Goal: Information Seeking & Learning: Learn about a topic

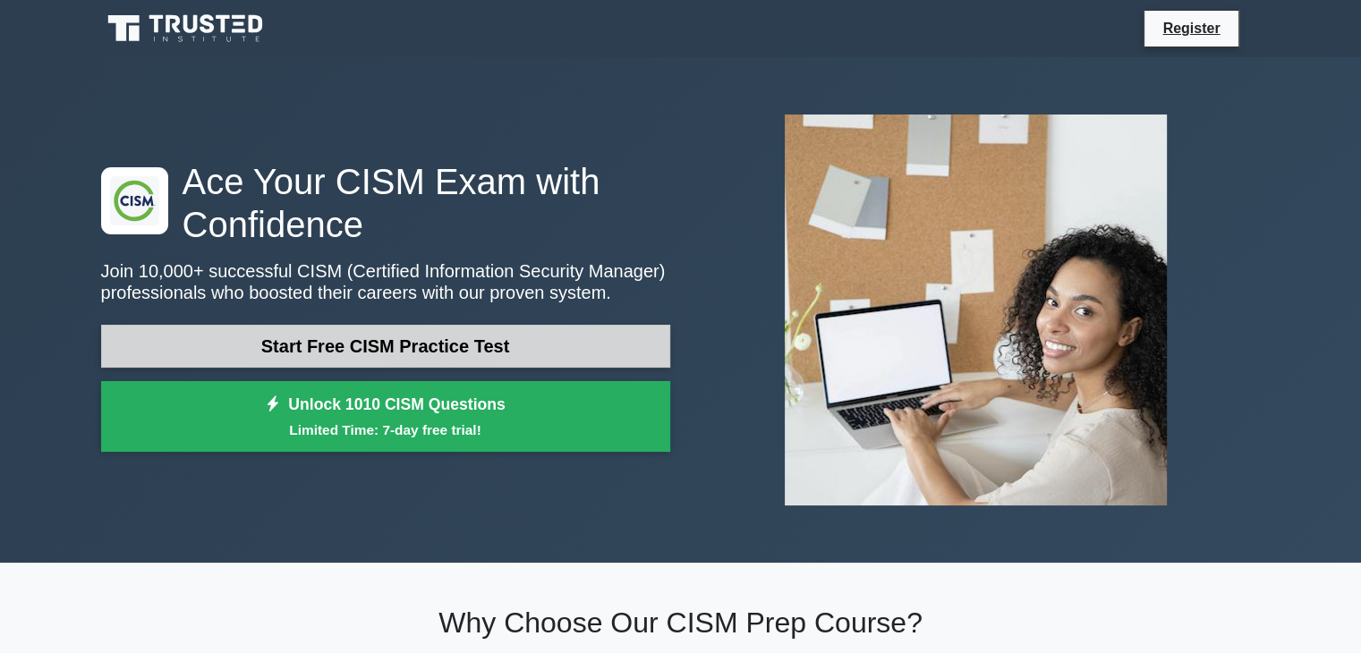
click at [428, 342] on link "Start Free CISM Practice Test" at bounding box center [385, 346] width 569 height 43
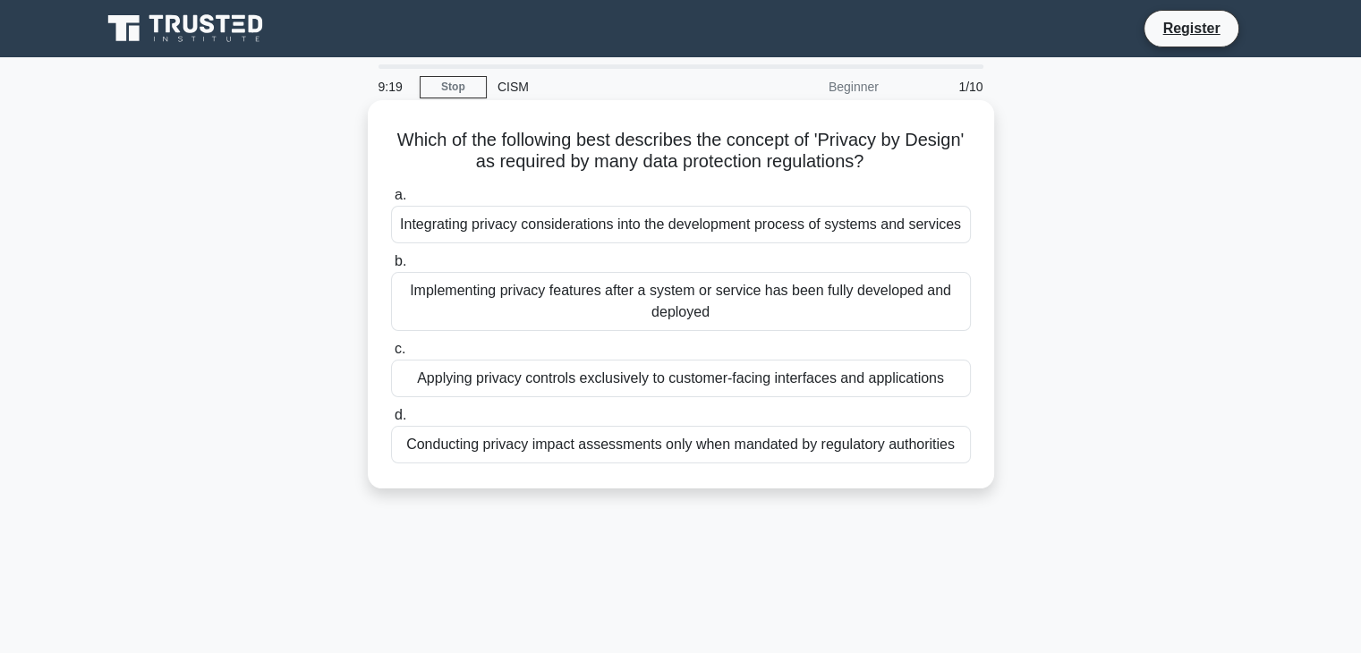
click at [614, 228] on div "Integrating privacy considerations into the development process of systems and …" at bounding box center [681, 225] width 580 height 38
click at [391, 201] on input "a. Integrating privacy considerations into the development process of systems a…" at bounding box center [391, 196] width 0 height 12
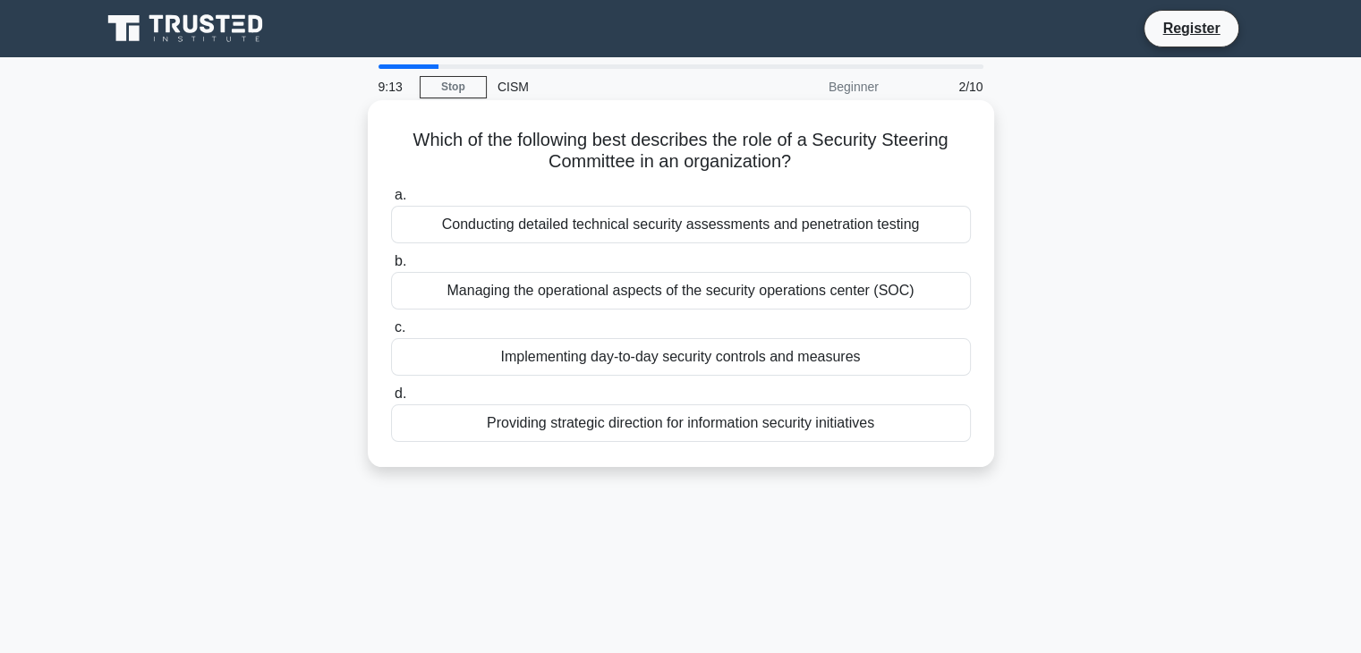
click at [613, 287] on div "Managing the operational aspects of the security operations center (SOC)" at bounding box center [681, 291] width 580 height 38
click at [391, 268] on input "b. Managing the operational aspects of the security operations center (SOC)" at bounding box center [391, 262] width 0 height 12
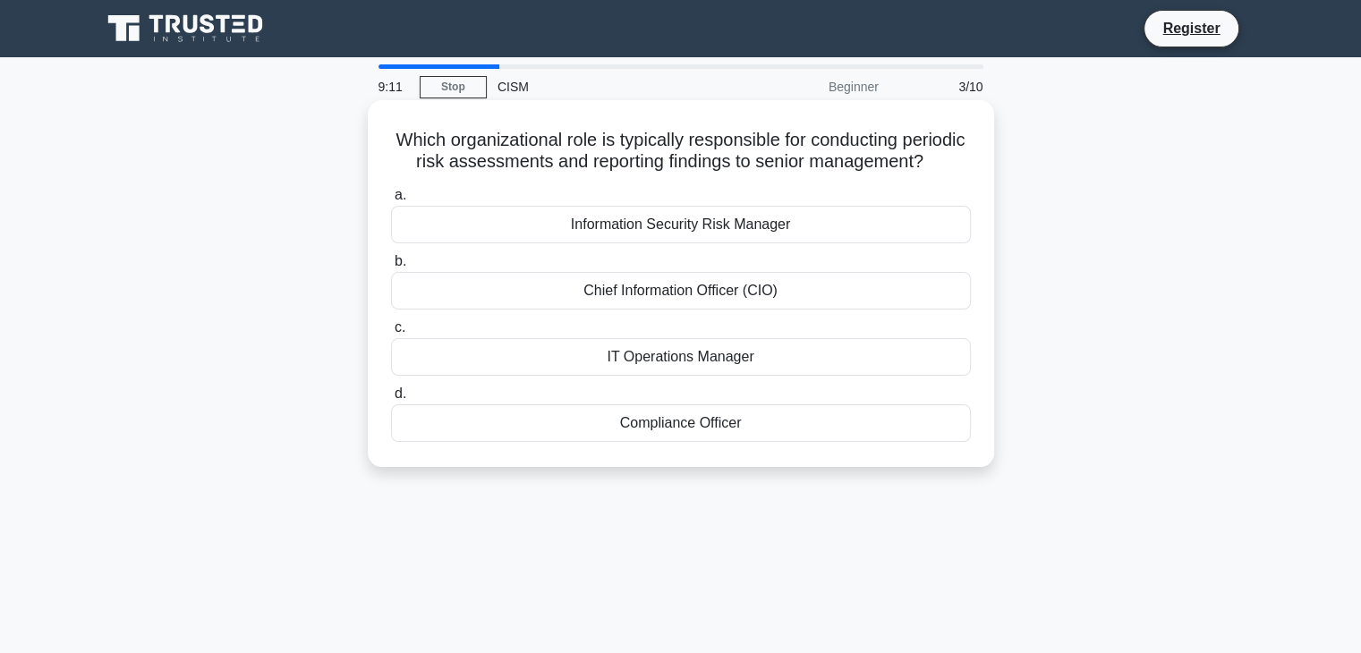
click at [619, 243] on div "Information Security Risk Manager" at bounding box center [681, 225] width 580 height 38
click at [391, 201] on input "a. Information Security Risk Manager" at bounding box center [391, 196] width 0 height 12
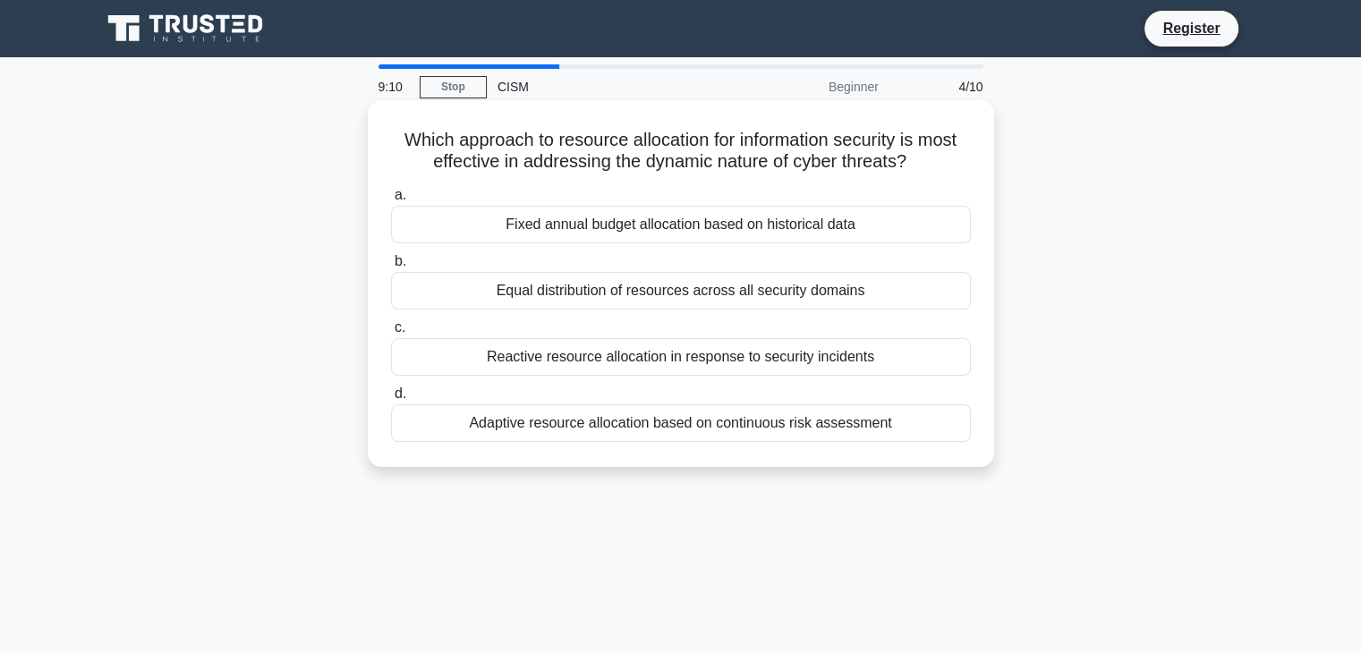
click at [620, 231] on div "Fixed annual budget allocation based on historical data" at bounding box center [681, 225] width 580 height 38
click at [391, 201] on input "a. Fixed annual budget allocation based on historical data" at bounding box center [391, 196] width 0 height 12
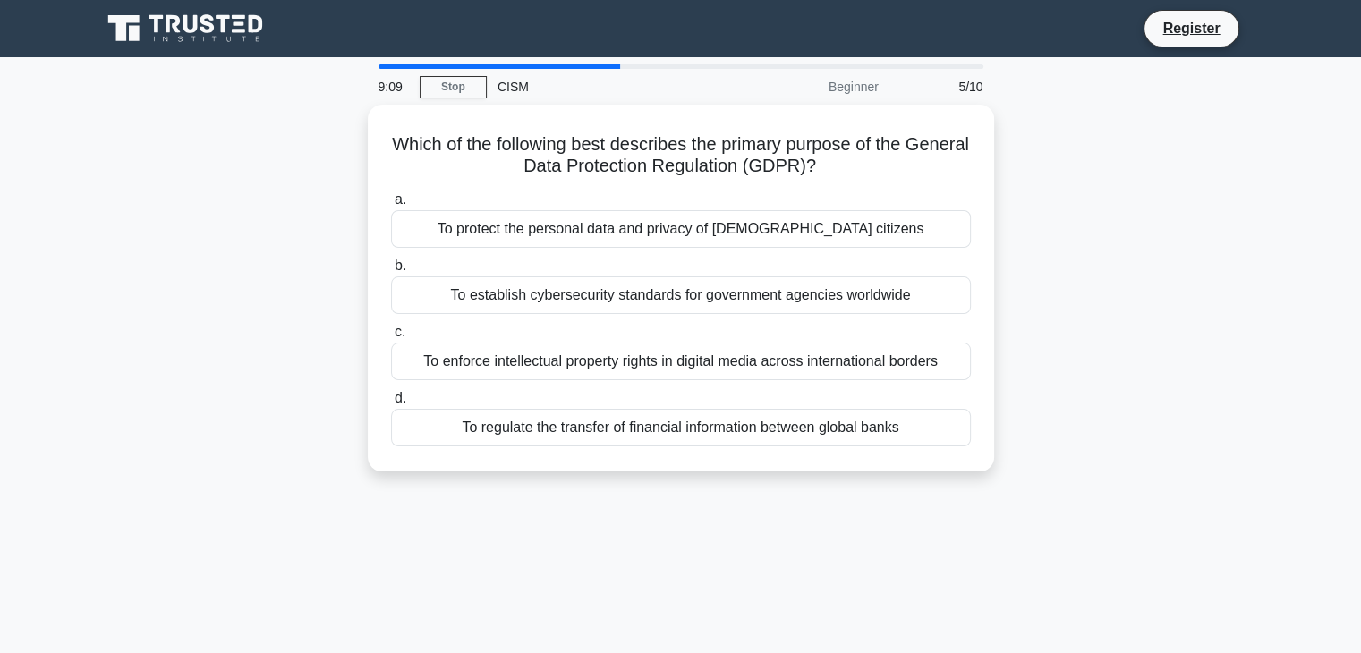
click at [620, 231] on div "To protect the personal data and privacy of [DEMOGRAPHIC_DATA] citizens" at bounding box center [681, 229] width 580 height 38
click at [391, 206] on input "a. To protect the personal data and privacy of [DEMOGRAPHIC_DATA] citizens" at bounding box center [391, 200] width 0 height 12
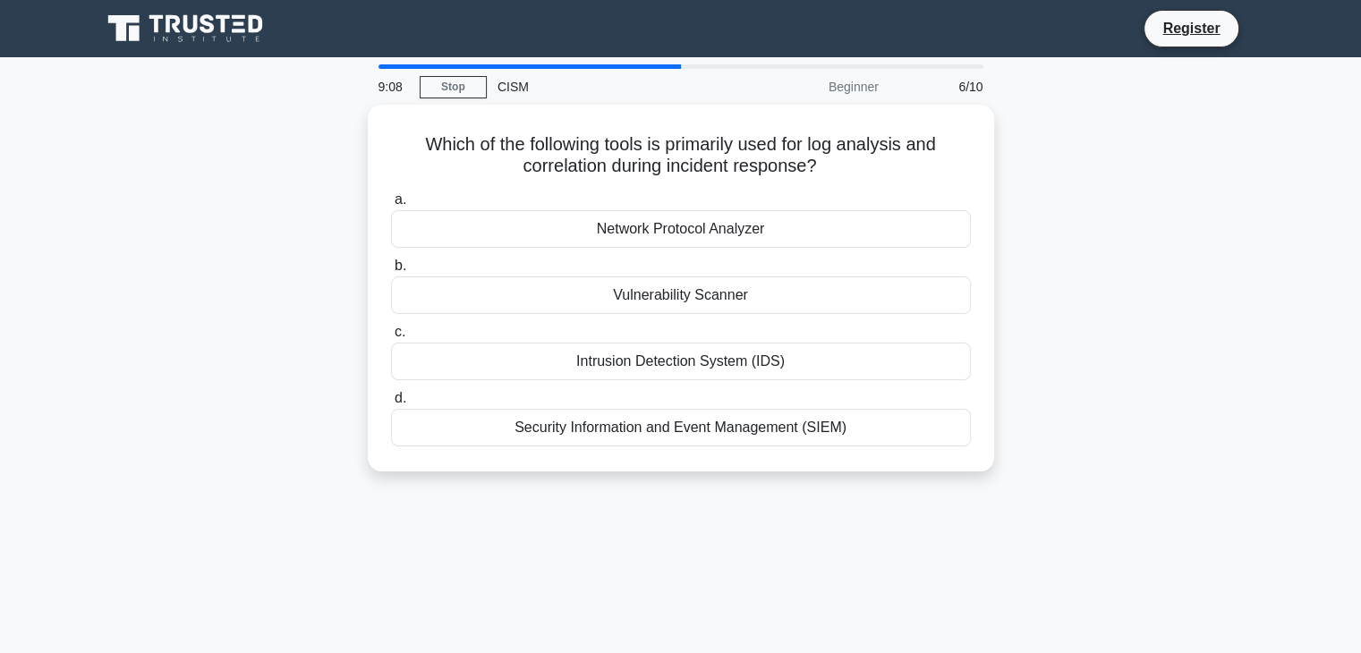
click at [620, 231] on div "Network Protocol Analyzer" at bounding box center [681, 229] width 580 height 38
click at [391, 206] on input "a. Network Protocol Analyzer" at bounding box center [391, 200] width 0 height 12
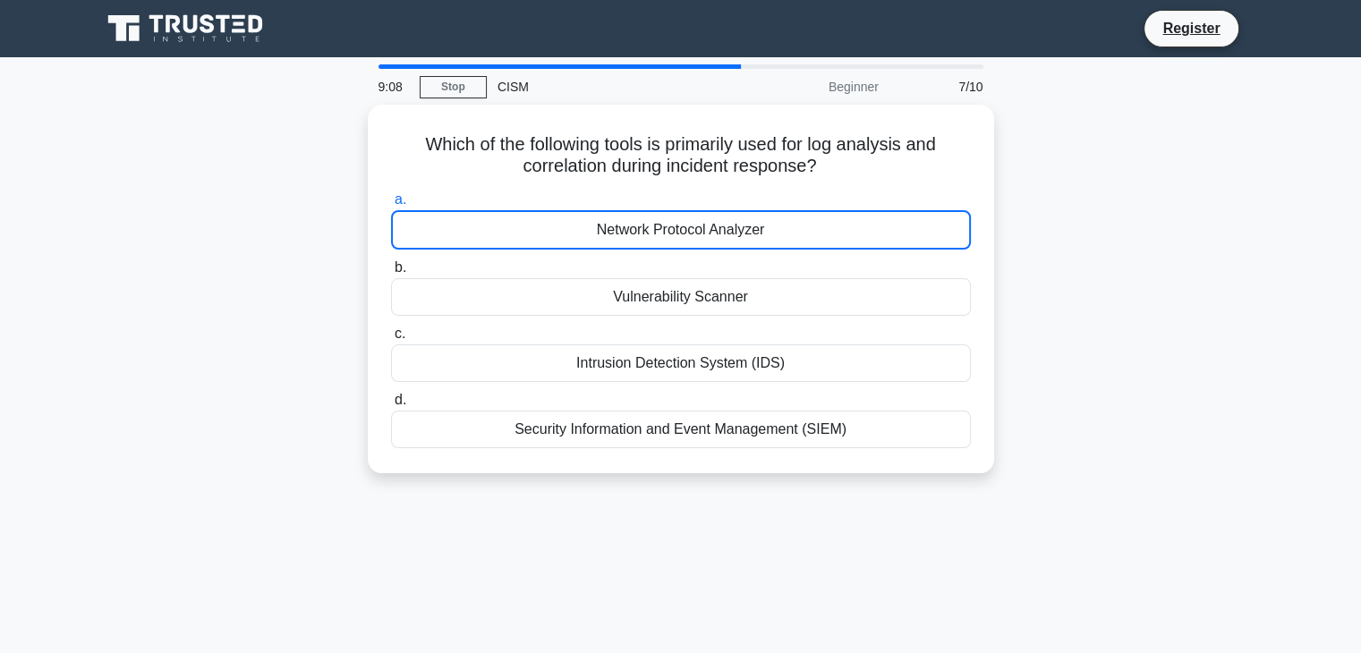
click at [620, 231] on div "Network Protocol Analyzer" at bounding box center [681, 229] width 580 height 39
click at [391, 206] on input "a. Network Protocol Analyzer" at bounding box center [391, 200] width 0 height 12
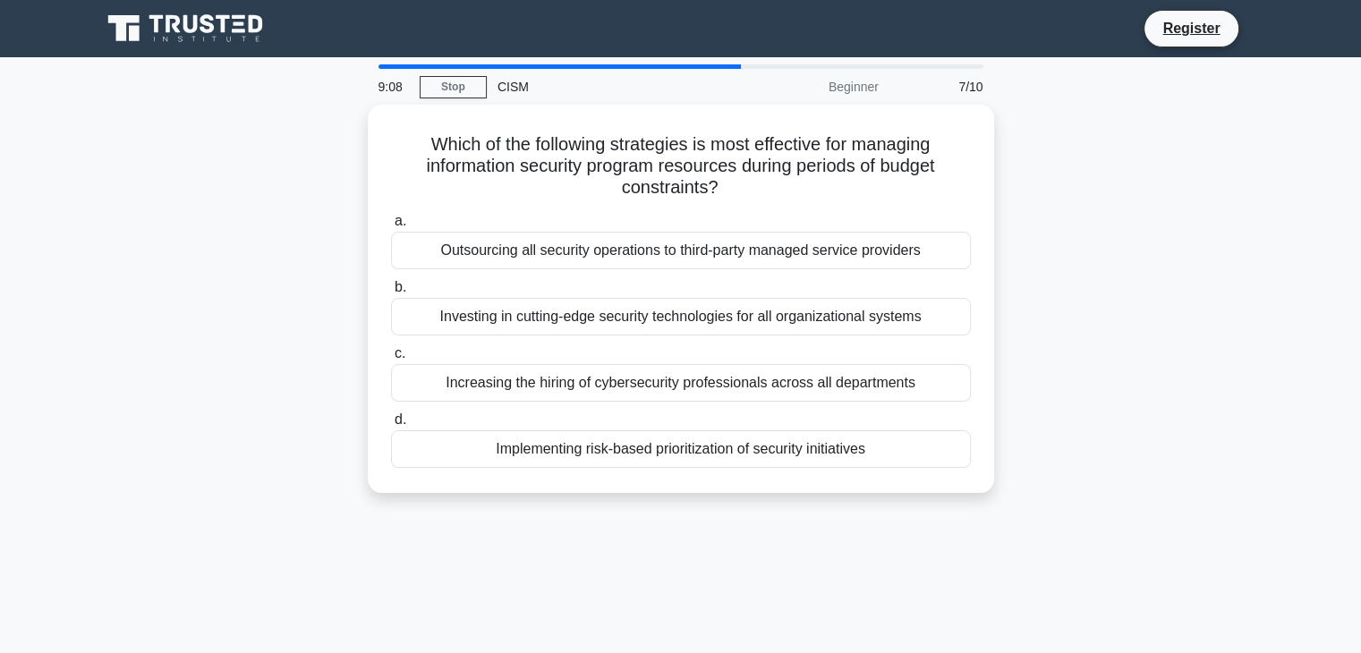
click at [620, 231] on label "a. Outsourcing all security operations to third-party managed service providers" at bounding box center [681, 239] width 580 height 59
click at [391, 227] on input "a. Outsourcing all security operations to third-party managed service providers" at bounding box center [391, 222] width 0 height 12
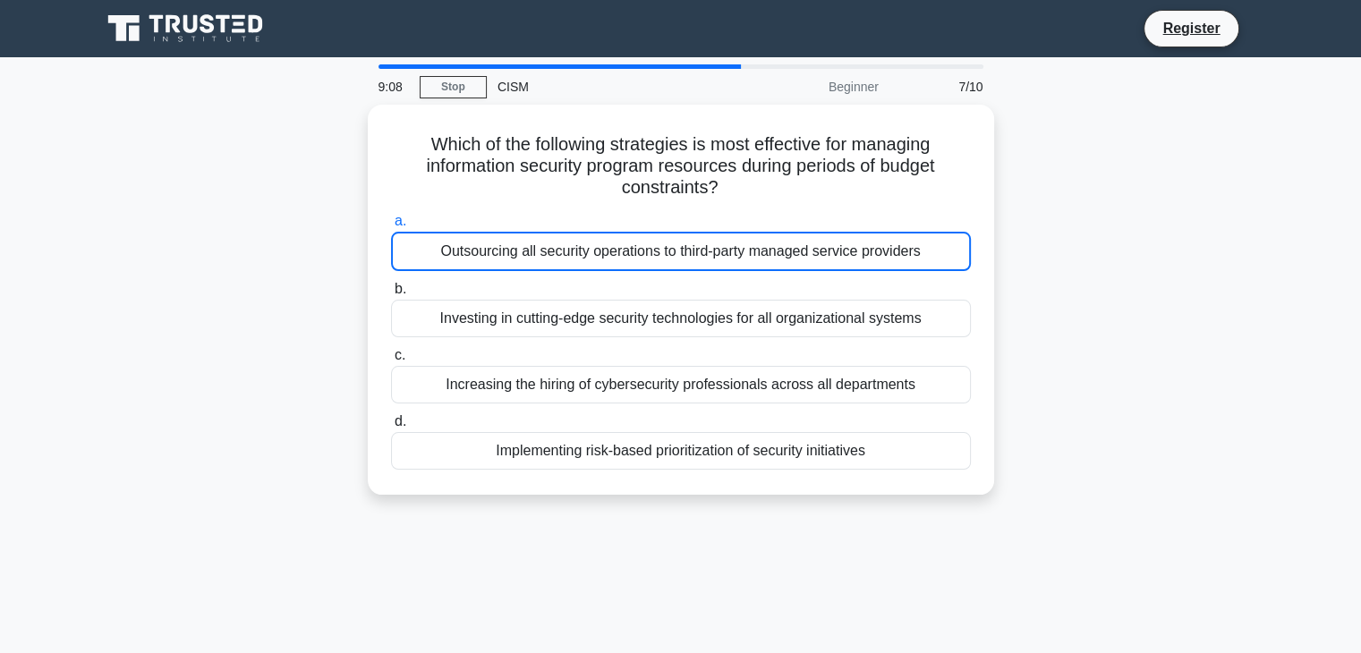
click at [620, 232] on div "Outsourcing all security operations to third-party managed service providers" at bounding box center [681, 251] width 580 height 39
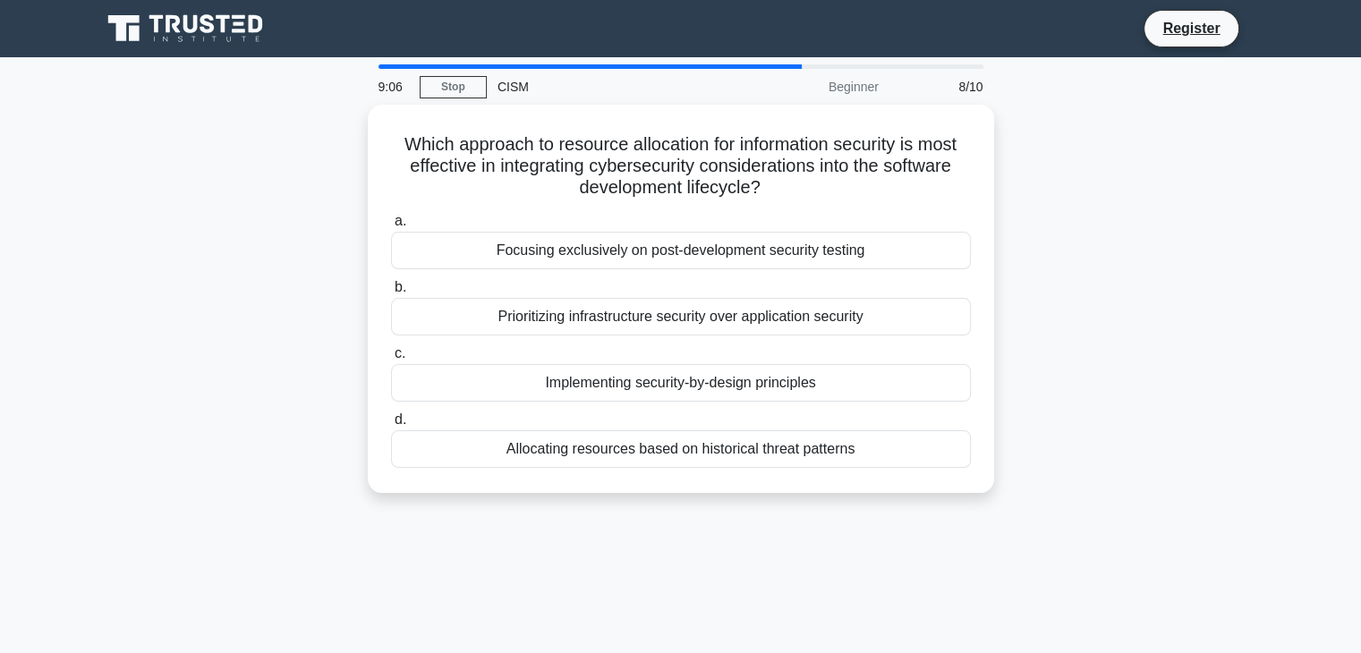
click at [620, 232] on div "Focusing exclusively on post-development security testing" at bounding box center [681, 251] width 580 height 38
click at [391, 227] on input "a. Focusing exclusively on post-development security testing" at bounding box center [391, 222] width 0 height 12
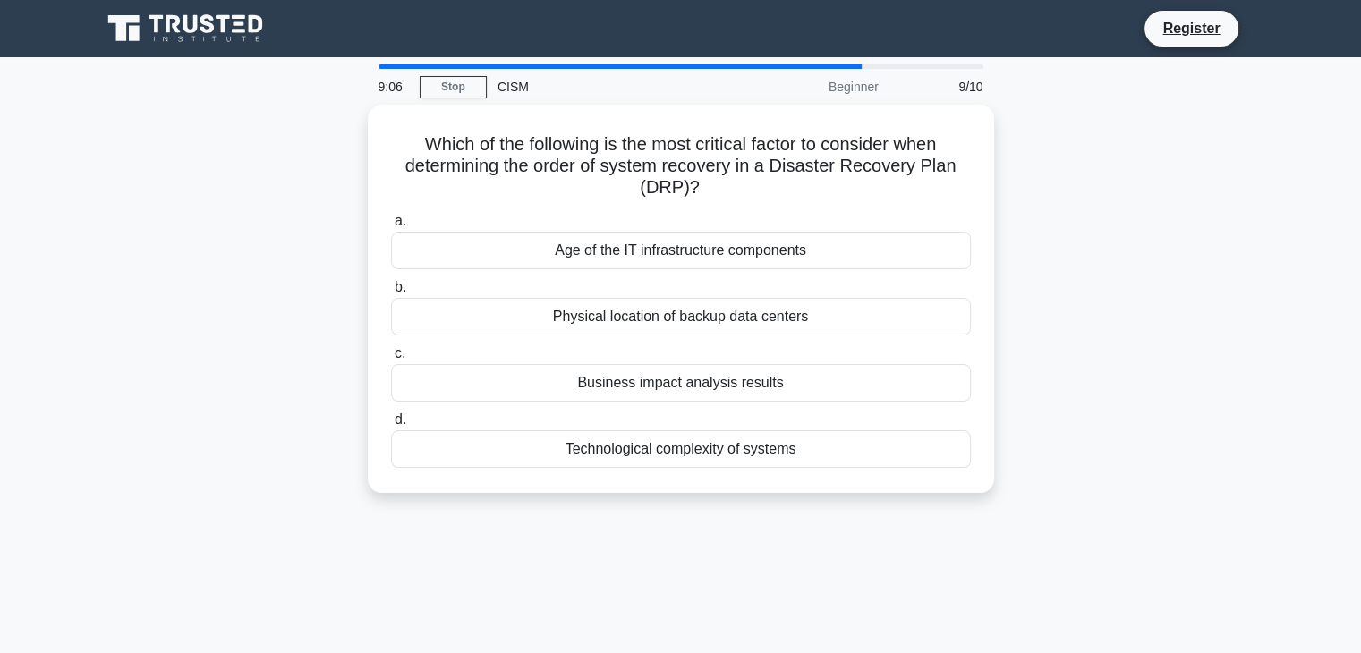
click at [620, 232] on div "Age of the IT infrastructure components" at bounding box center [681, 251] width 580 height 38
click at [391, 227] on input "a. Age of the IT infrastructure components" at bounding box center [391, 222] width 0 height 12
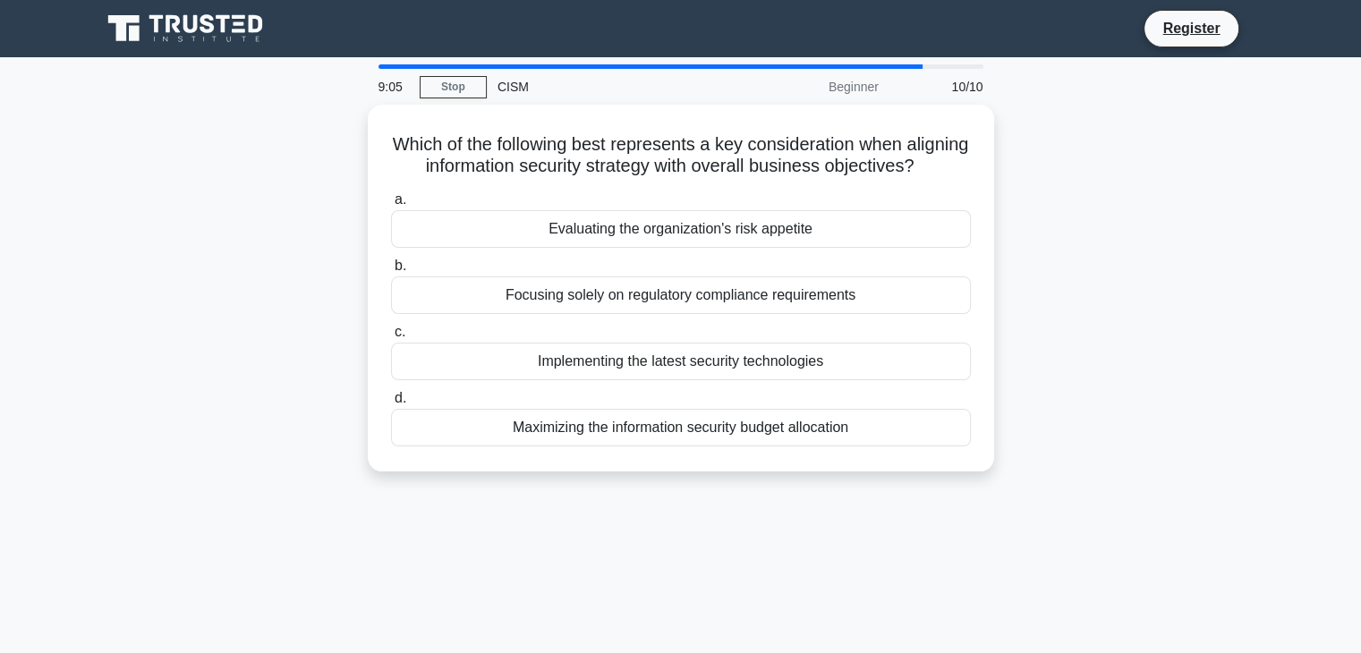
click at [620, 231] on div "Evaluating the organization's risk appetite" at bounding box center [681, 229] width 580 height 38
click at [391, 206] on input "a. Evaluating the organization's risk appetite" at bounding box center [391, 200] width 0 height 12
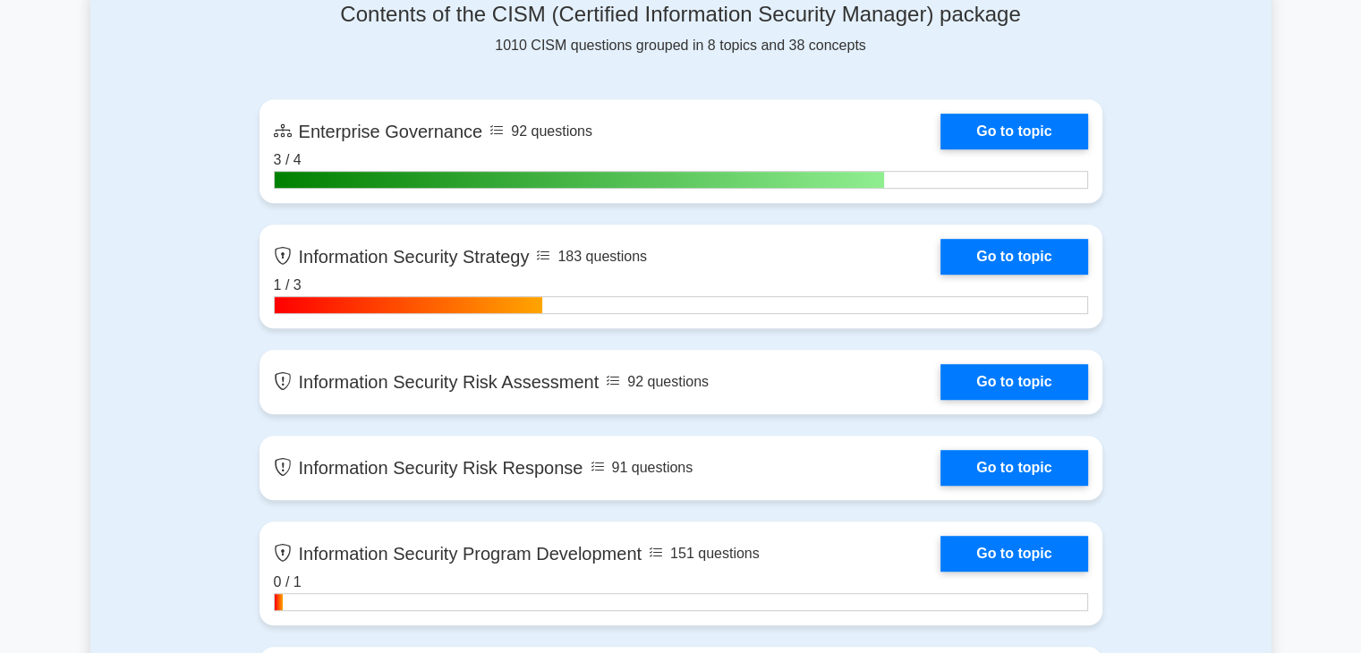
scroll to position [901, 0]
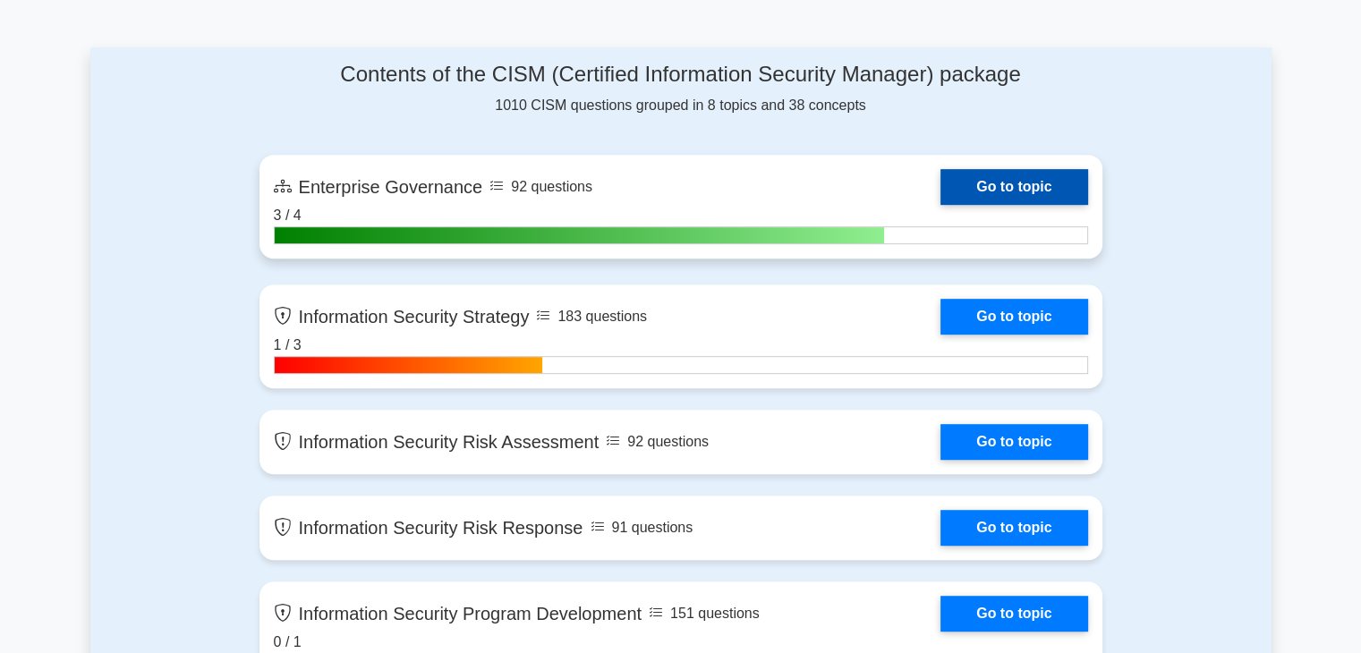
click at [992, 184] on link "Go to topic" at bounding box center [1014, 187] width 147 height 36
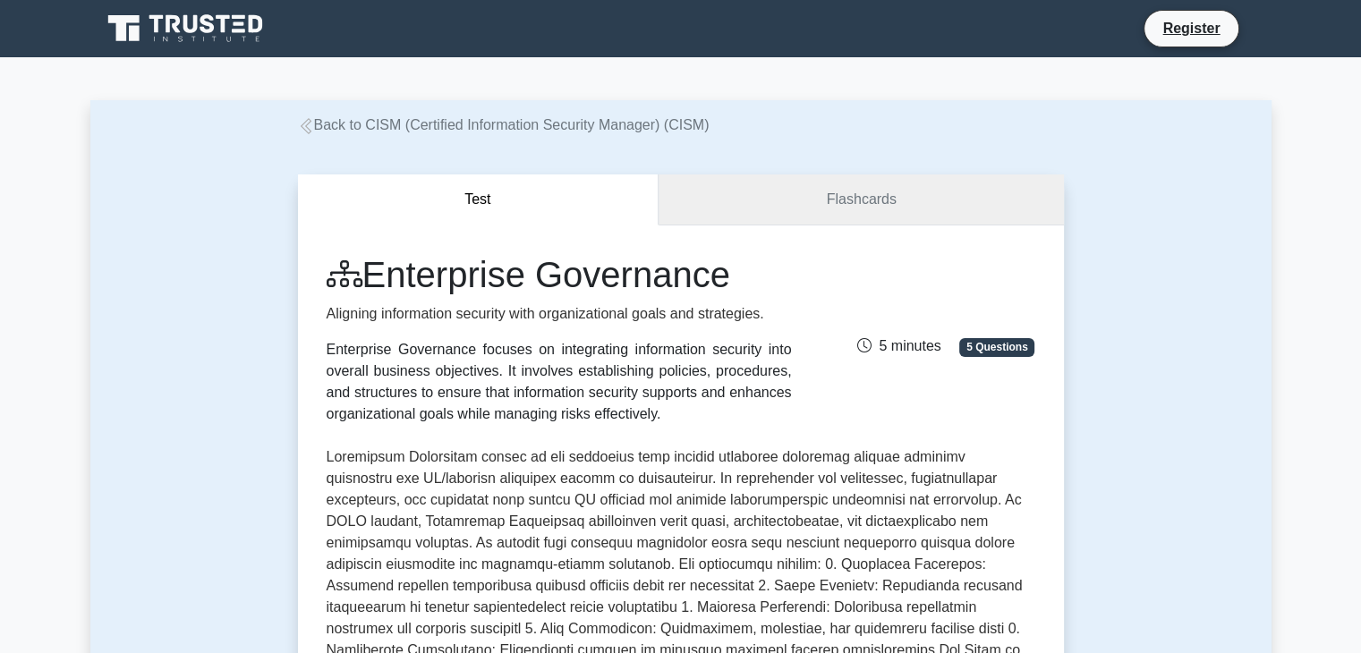
click at [856, 207] on link "Flashcards" at bounding box center [861, 200] width 405 height 51
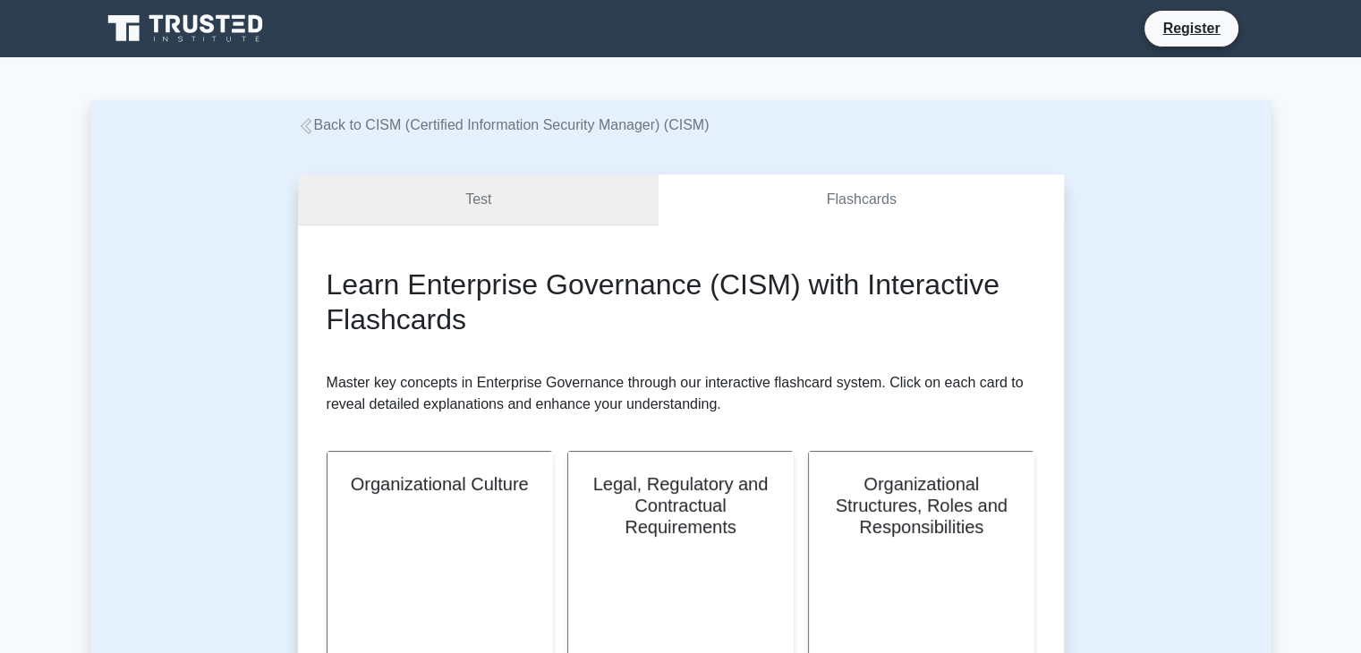
click at [604, 216] on link "Test" at bounding box center [479, 200] width 362 height 51
